Goal: Information Seeking & Learning: Learn about a topic

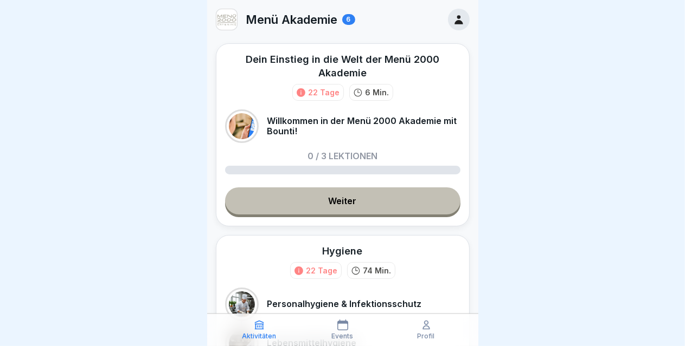
click at [528, 143] on div at bounding box center [342, 173] width 685 height 346
click at [352, 203] on link "Weiter" at bounding box center [342, 201] width 235 height 27
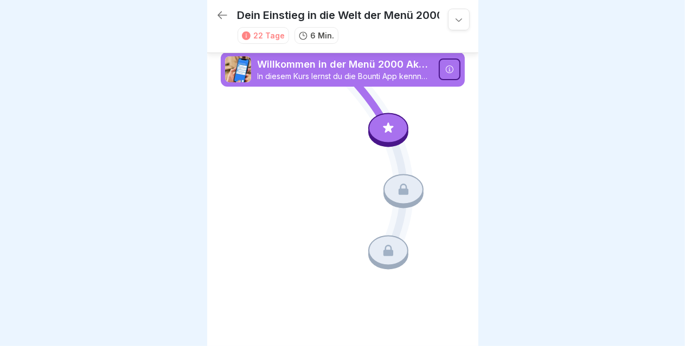
click at [439, 70] on div at bounding box center [450, 70] width 22 height 22
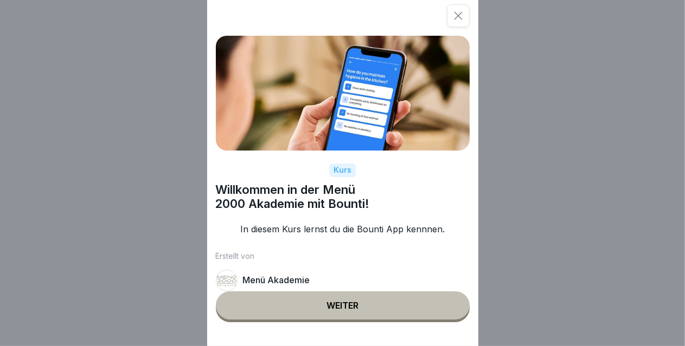
click at [349, 310] on button "Weiter" at bounding box center [343, 306] width 254 height 28
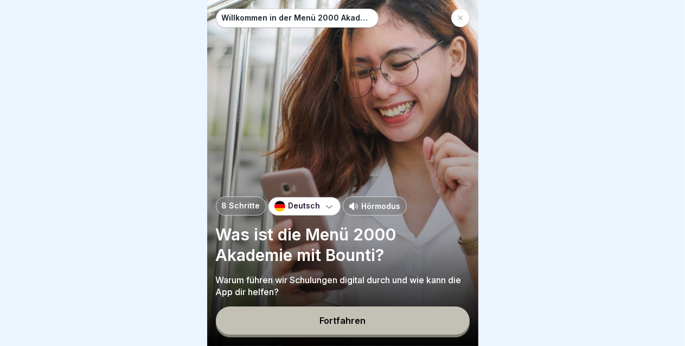
click at [353, 326] on div "Fortfahren" at bounding box center [342, 321] width 46 height 10
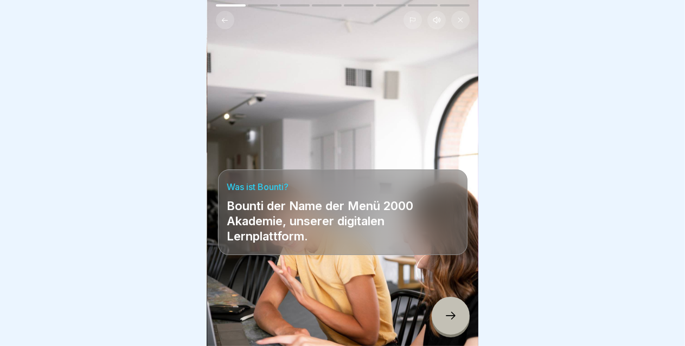
click at [450, 323] on icon at bounding box center [450, 316] width 13 height 13
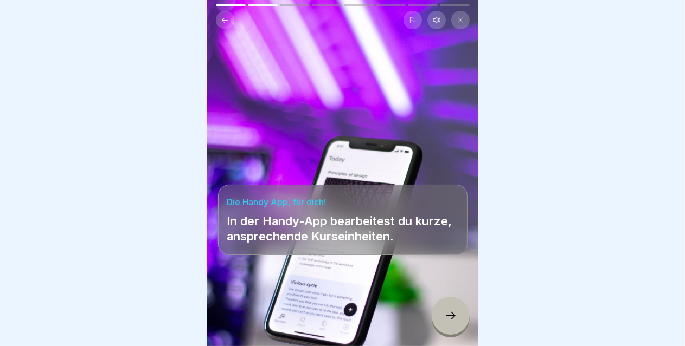
click at [450, 323] on icon at bounding box center [450, 316] width 13 height 13
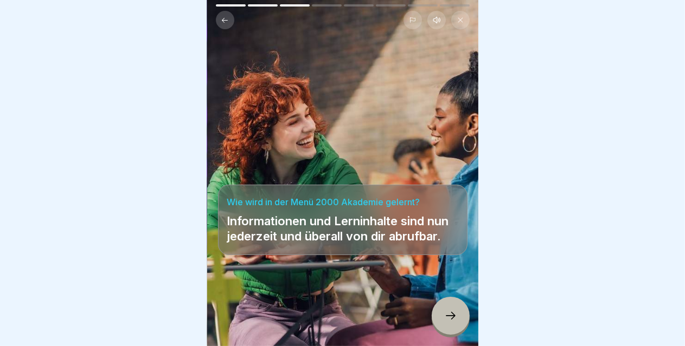
click at [450, 323] on icon at bounding box center [450, 316] width 13 height 13
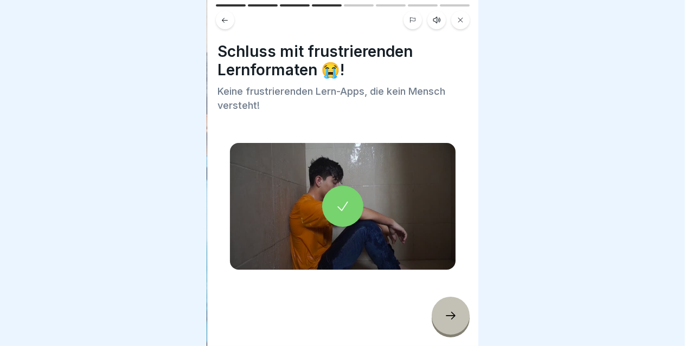
click at [450, 323] on icon at bounding box center [450, 316] width 13 height 13
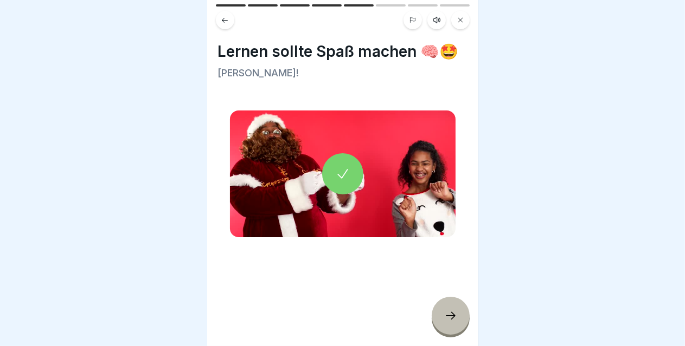
click at [450, 323] on icon at bounding box center [450, 316] width 13 height 13
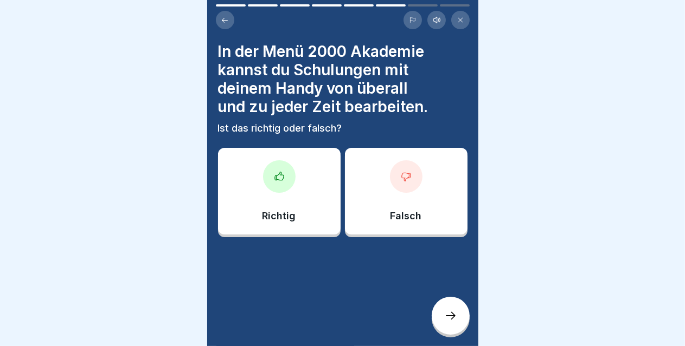
click at [287, 182] on div at bounding box center [279, 176] width 33 height 33
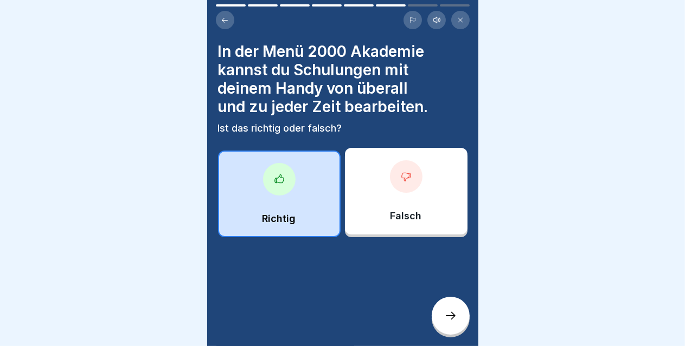
click at [287, 182] on div at bounding box center [279, 179] width 33 height 33
click at [443, 324] on div at bounding box center [450, 316] width 38 height 38
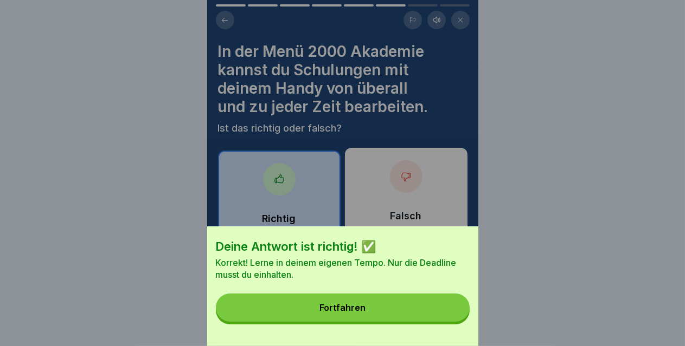
click at [443, 322] on button "Fortfahren" at bounding box center [343, 308] width 254 height 28
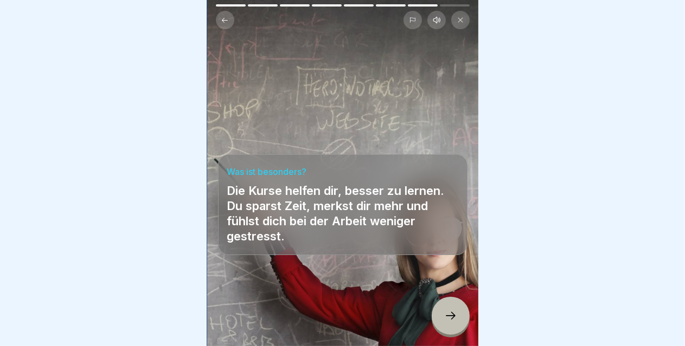
click at [443, 324] on div at bounding box center [450, 316] width 38 height 38
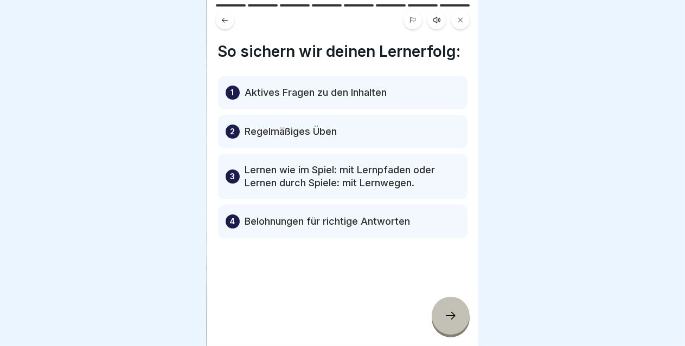
click at [443, 324] on div at bounding box center [450, 316] width 38 height 38
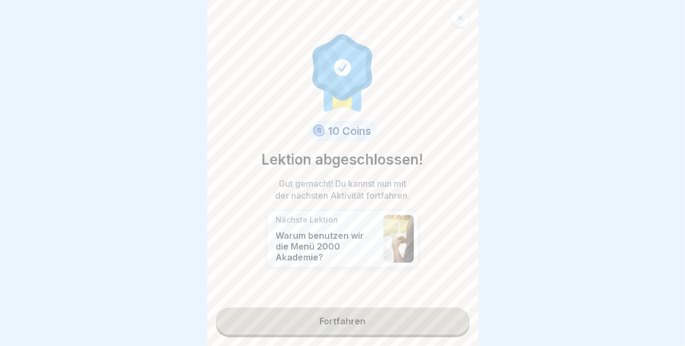
click at [378, 320] on link "Fortfahren" at bounding box center [343, 321] width 254 height 27
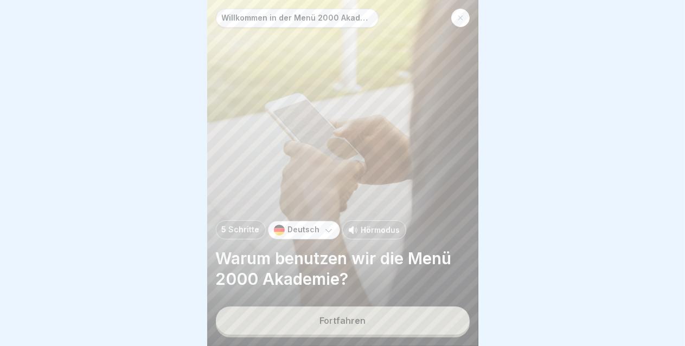
click at [378, 320] on button "Fortfahren" at bounding box center [343, 321] width 254 height 28
